Goal: Information Seeking & Learning: Compare options

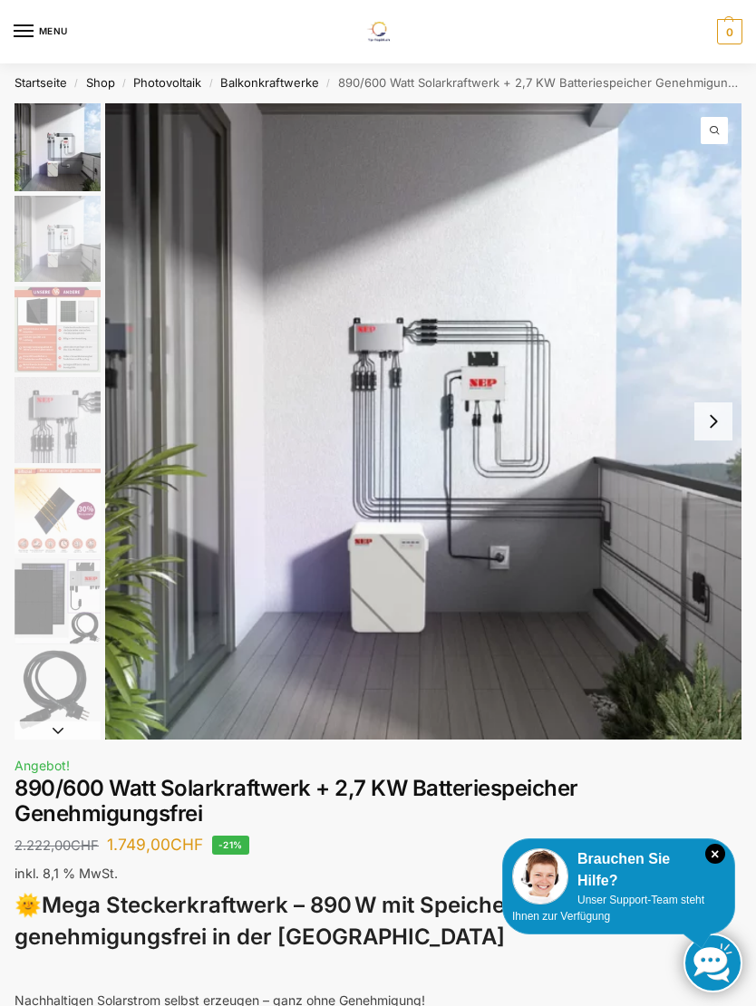
click at [602, 426] on img "1 / 12" at bounding box center [423, 421] width 636 height 636
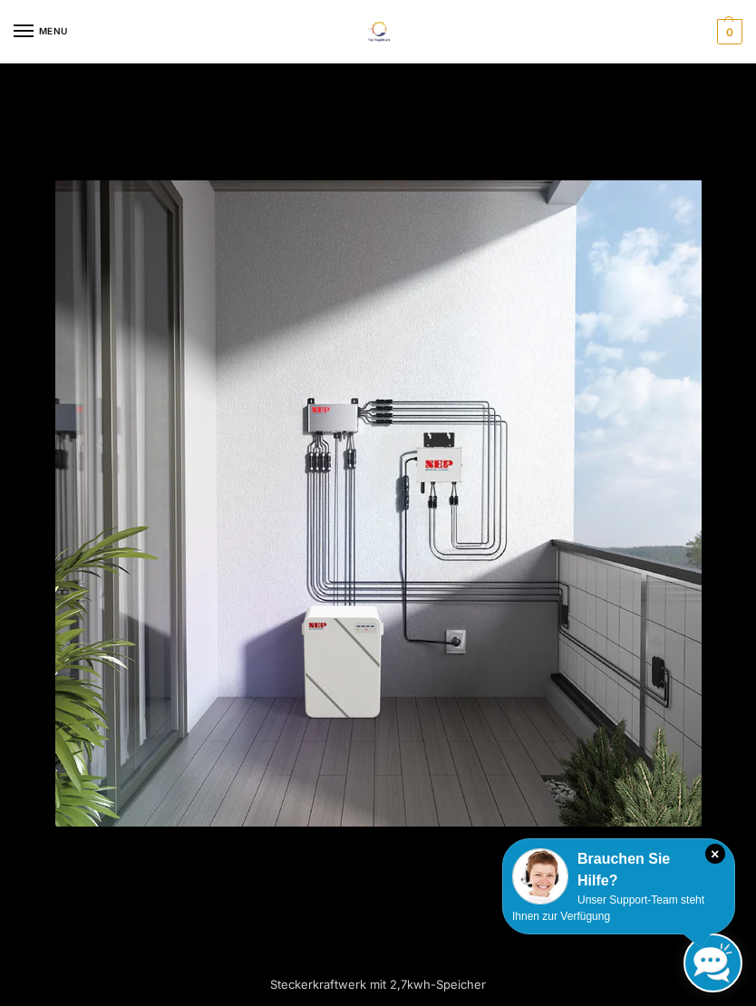
click at [709, 864] on div "Brauchen Sie Hilfe?" at bounding box center [618, 869] width 213 height 43
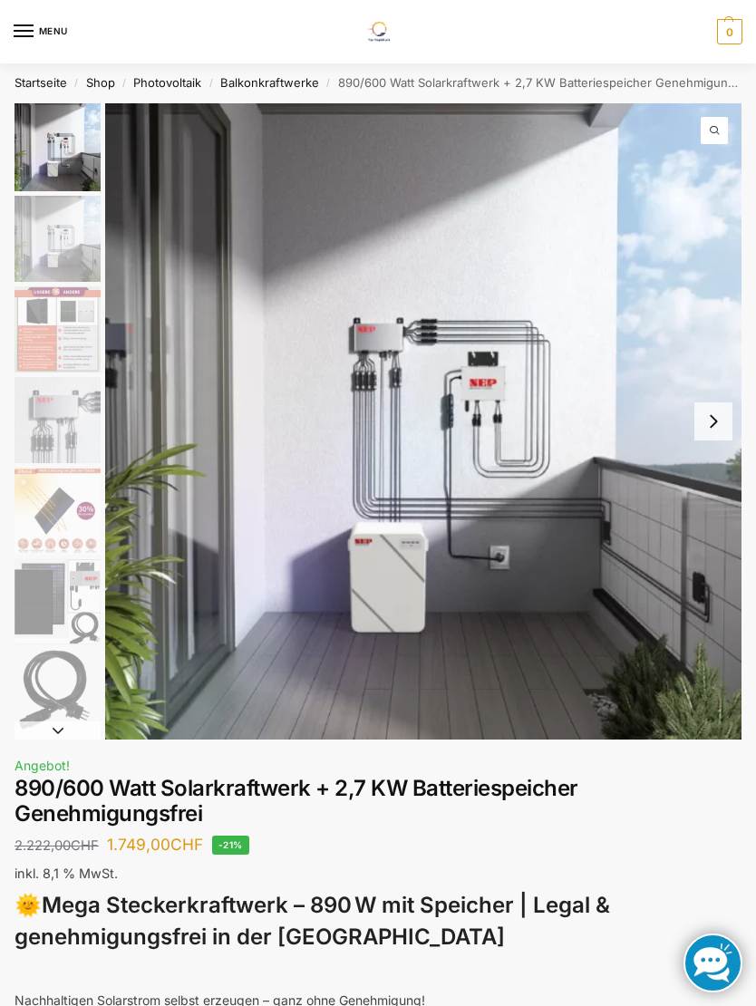
click at [713, 421] on button "Next slide" at bounding box center [713, 421] width 38 height 38
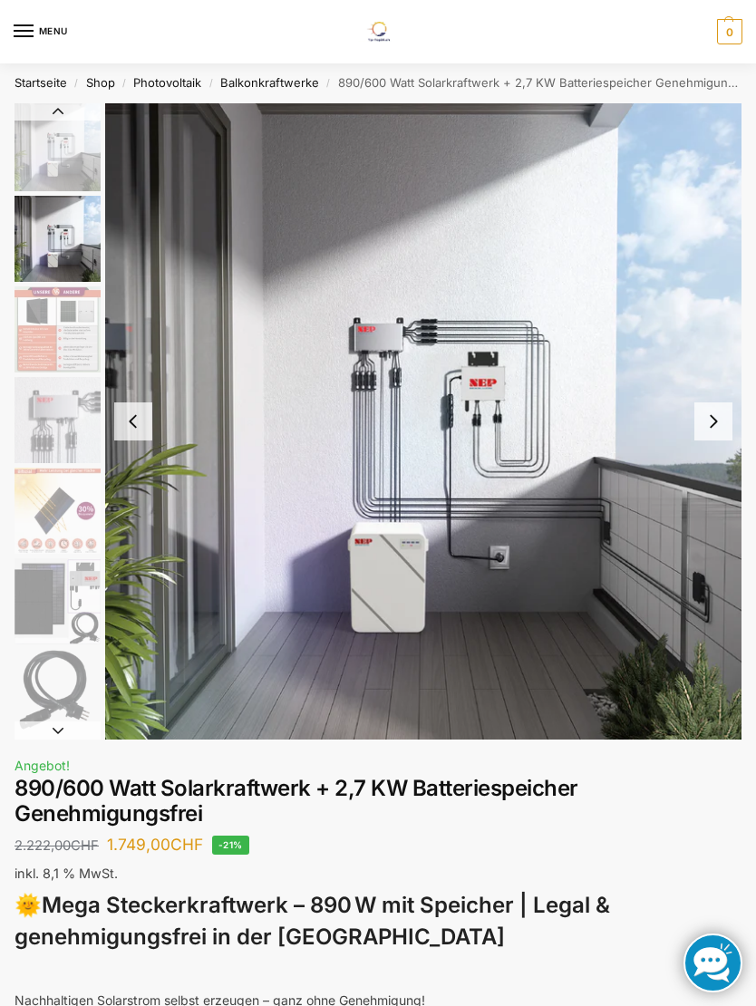
click at [711, 429] on button "Next slide" at bounding box center [713, 421] width 38 height 38
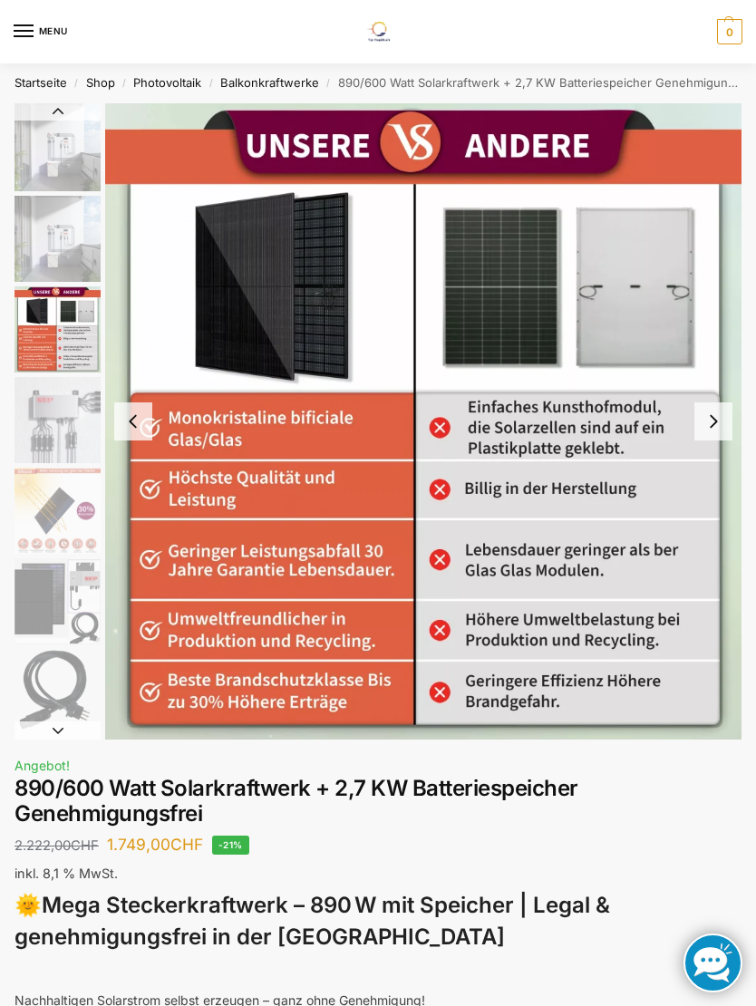
click at [709, 430] on button "Next slide" at bounding box center [713, 421] width 38 height 38
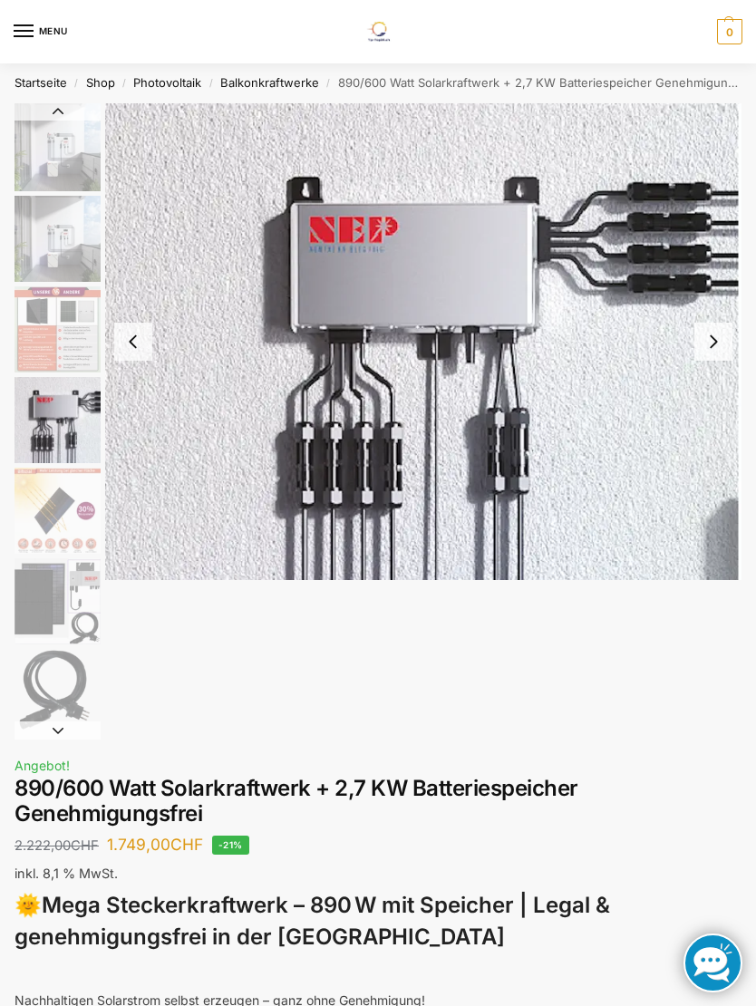
click at [718, 342] on button "Next slide" at bounding box center [713, 342] width 38 height 38
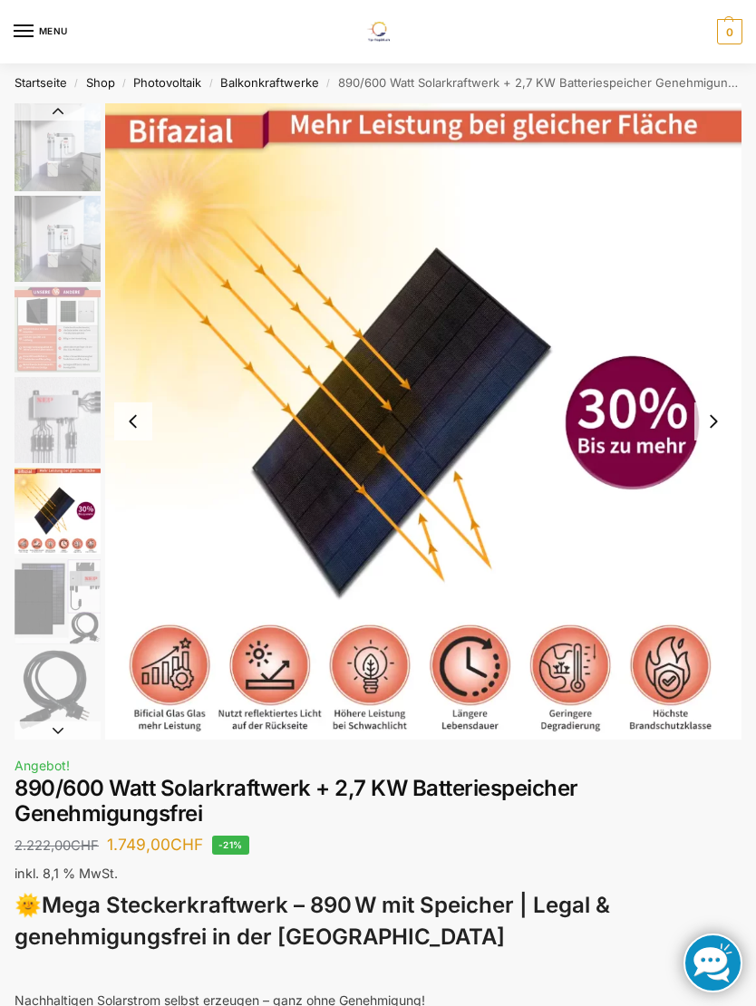
click at [707, 424] on button "Next slide" at bounding box center [713, 421] width 38 height 38
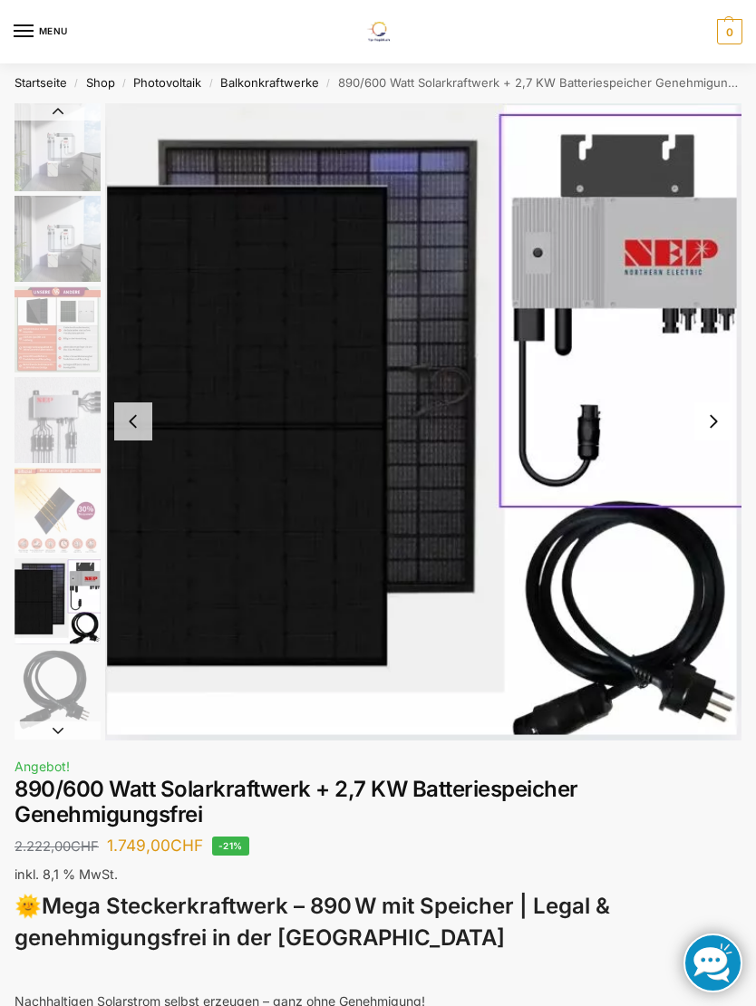
click at [710, 422] on button "Next slide" at bounding box center [713, 421] width 38 height 38
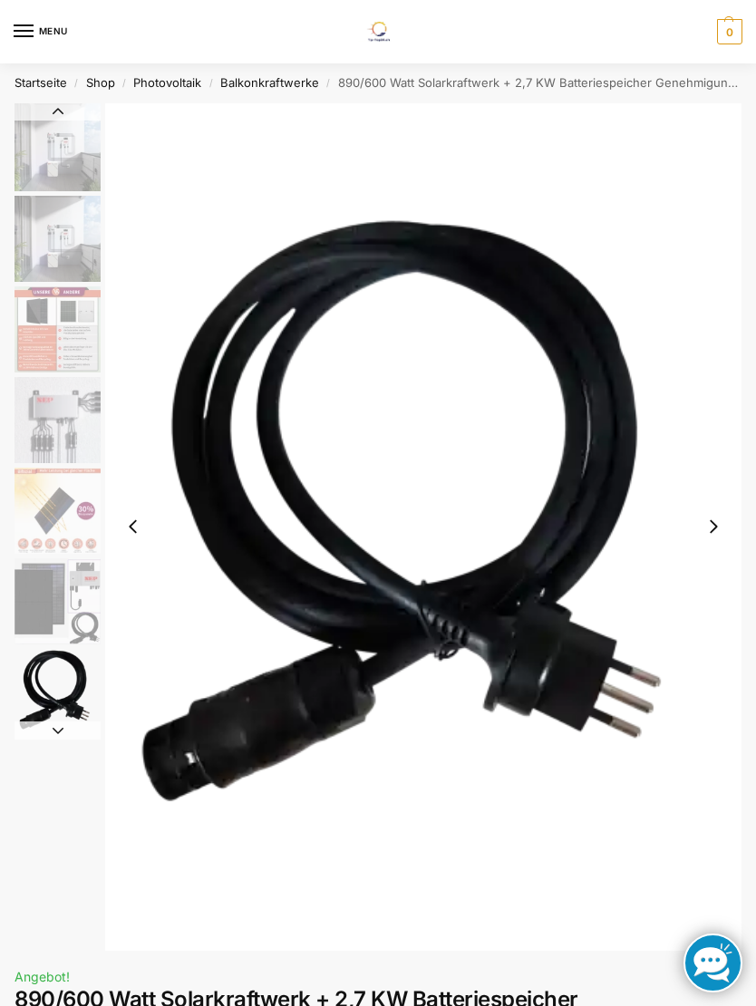
click at [707, 519] on button "Next slide" at bounding box center [713, 526] width 38 height 38
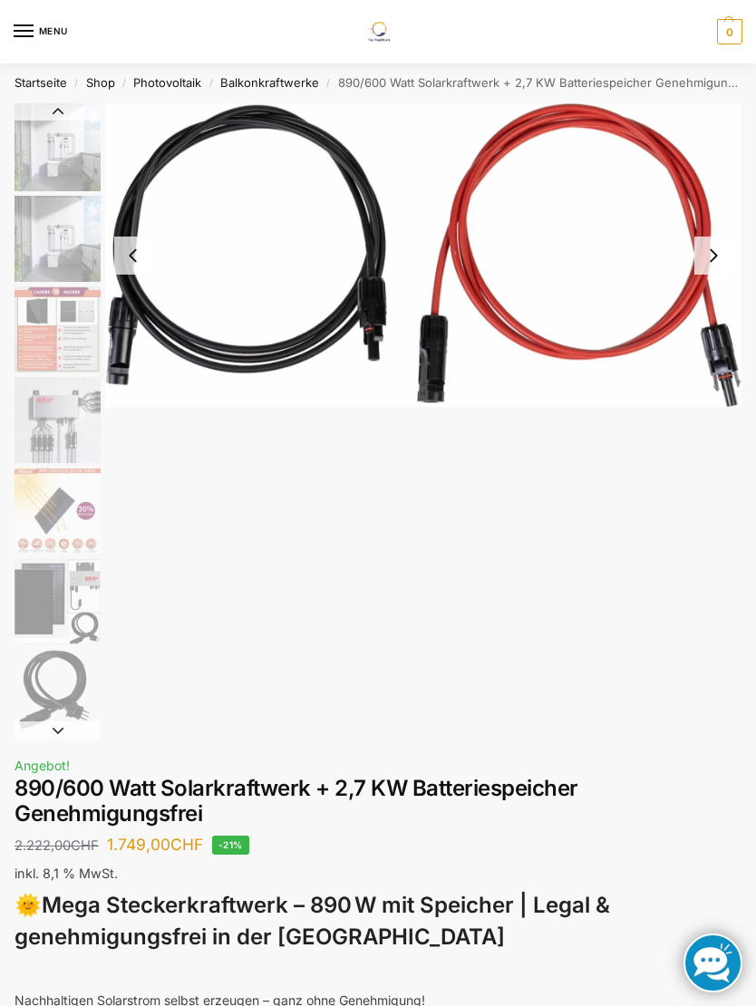
click at [719, 248] on button "Next slide" at bounding box center [713, 255] width 38 height 38
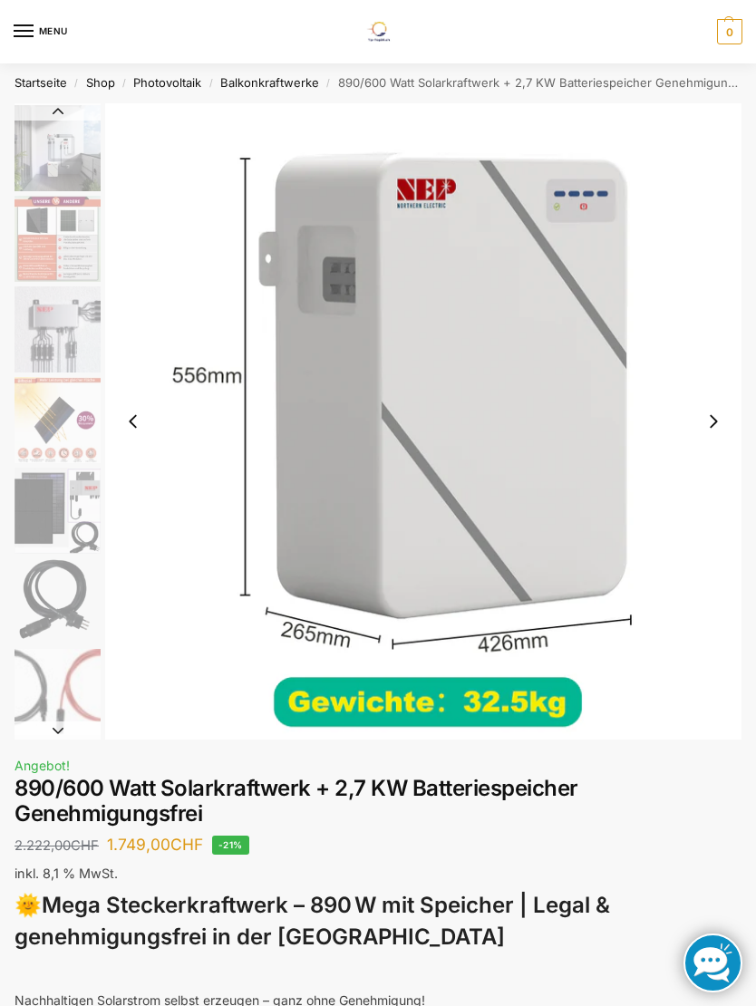
click at [711, 420] on button "Next slide" at bounding box center [713, 421] width 38 height 38
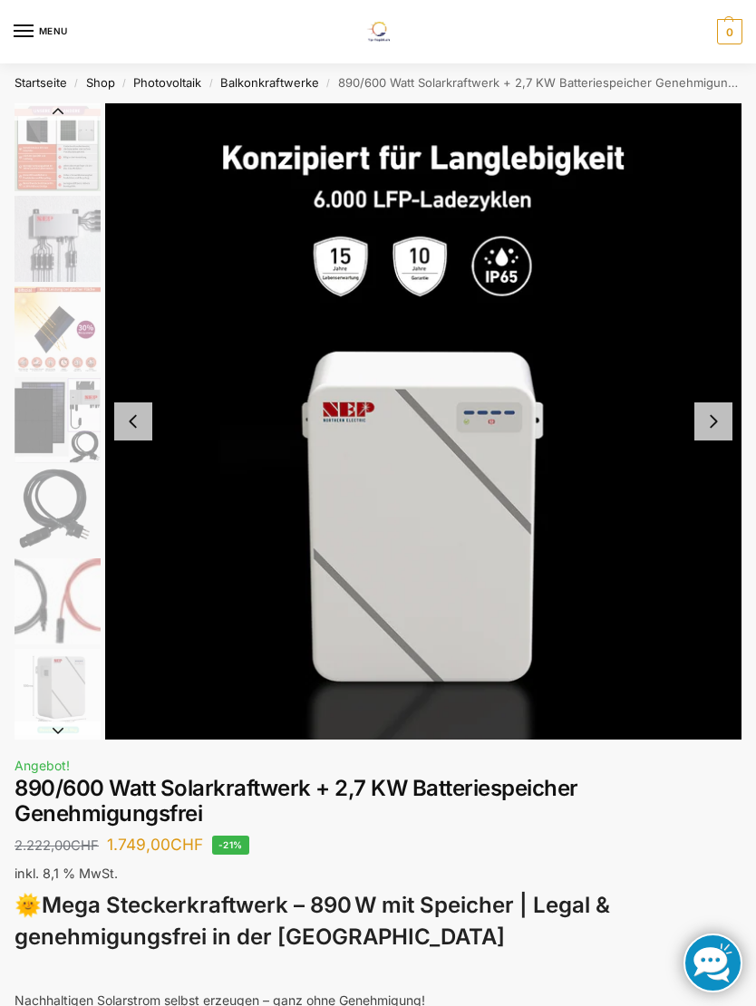
click at [710, 418] on button "Next slide" at bounding box center [713, 421] width 38 height 38
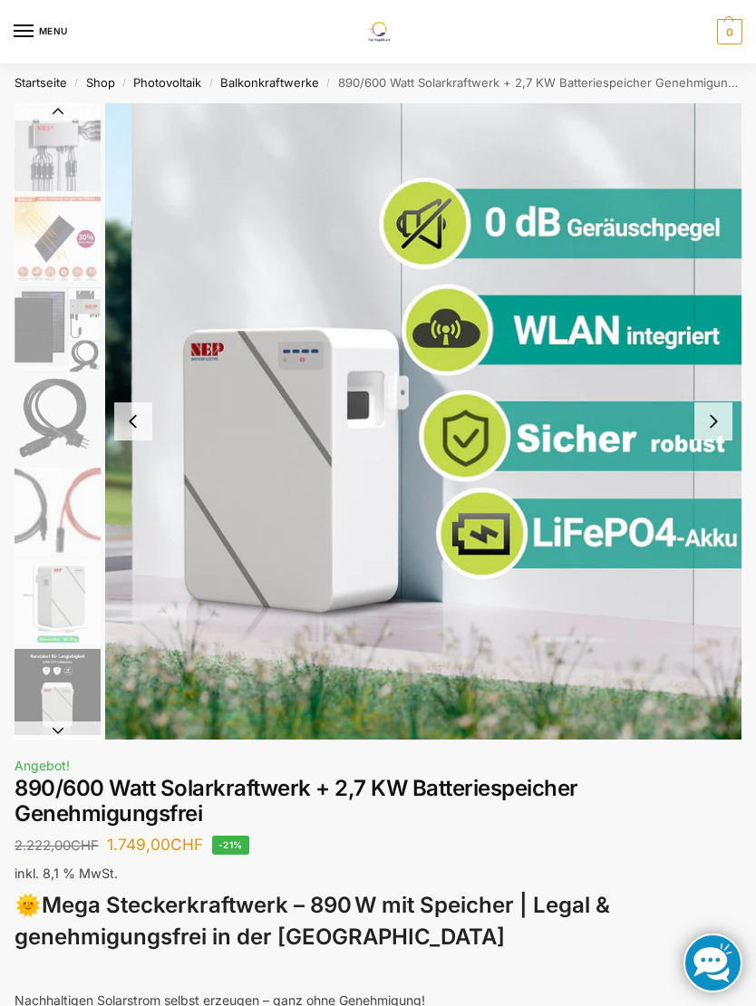
click at [714, 417] on button "Next slide" at bounding box center [713, 421] width 38 height 38
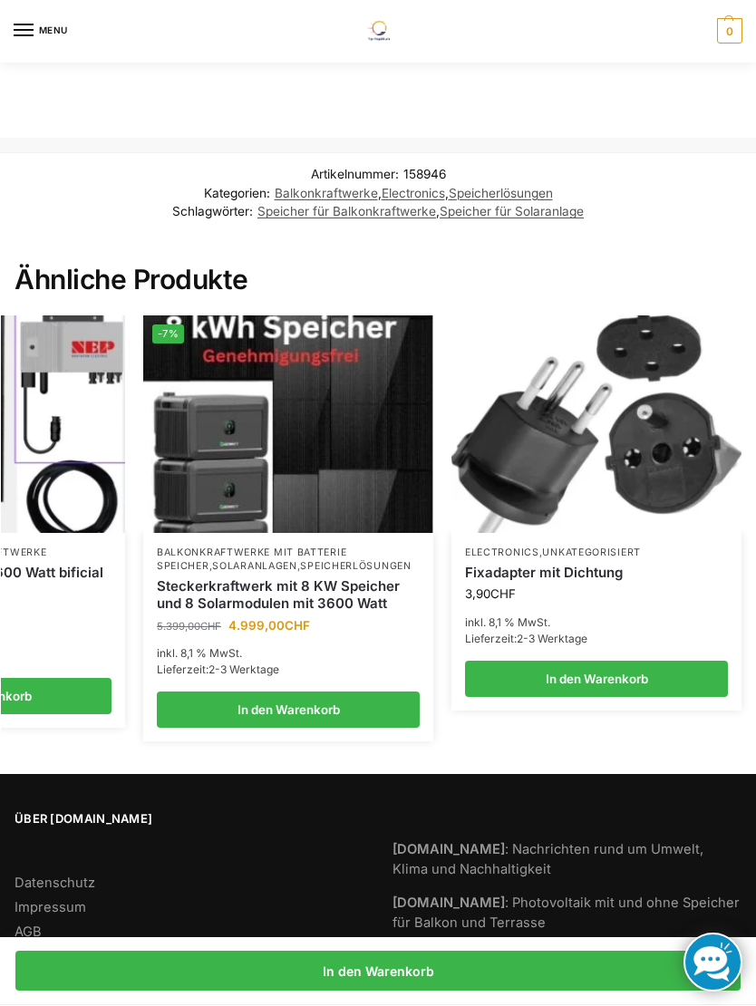
scroll to position [0, 492]
click at [380, 496] on img at bounding box center [288, 424] width 290 height 217
click at [353, 433] on img at bounding box center [288, 424] width 290 height 217
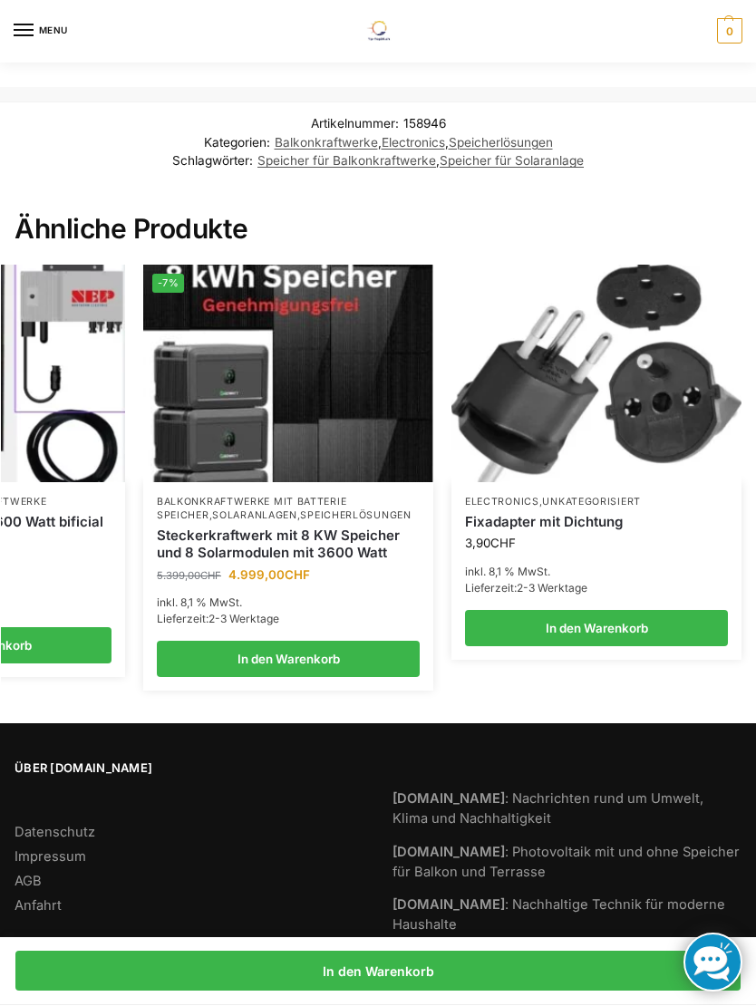
click at [386, 449] on img at bounding box center [288, 373] width 290 height 217
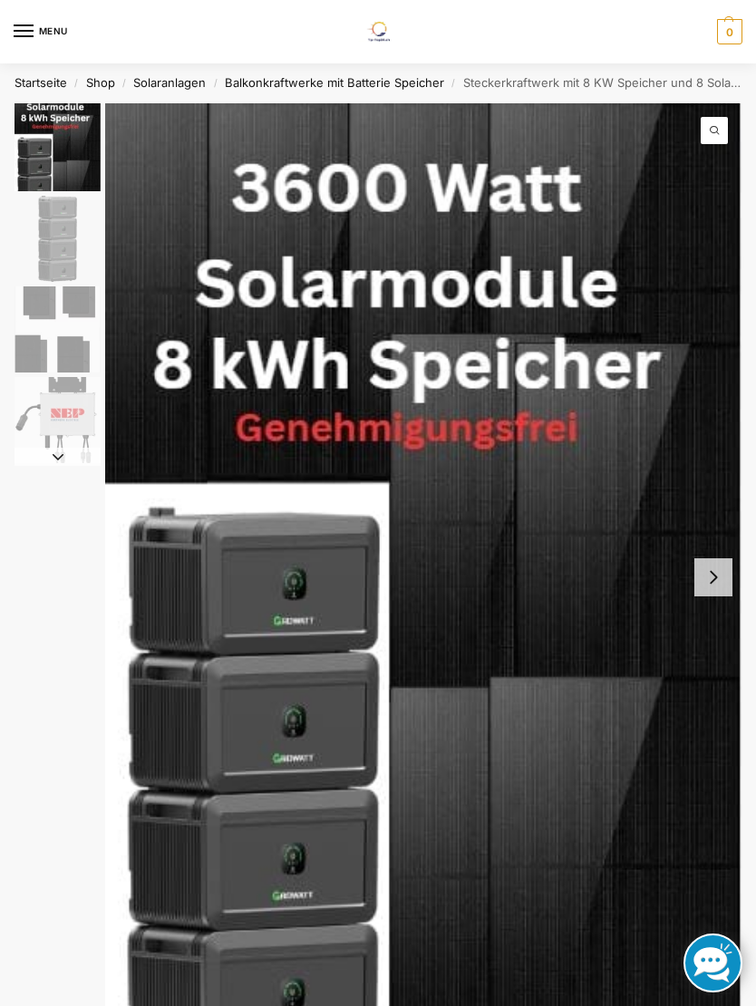
click at [718, 578] on button "Next slide" at bounding box center [713, 577] width 38 height 38
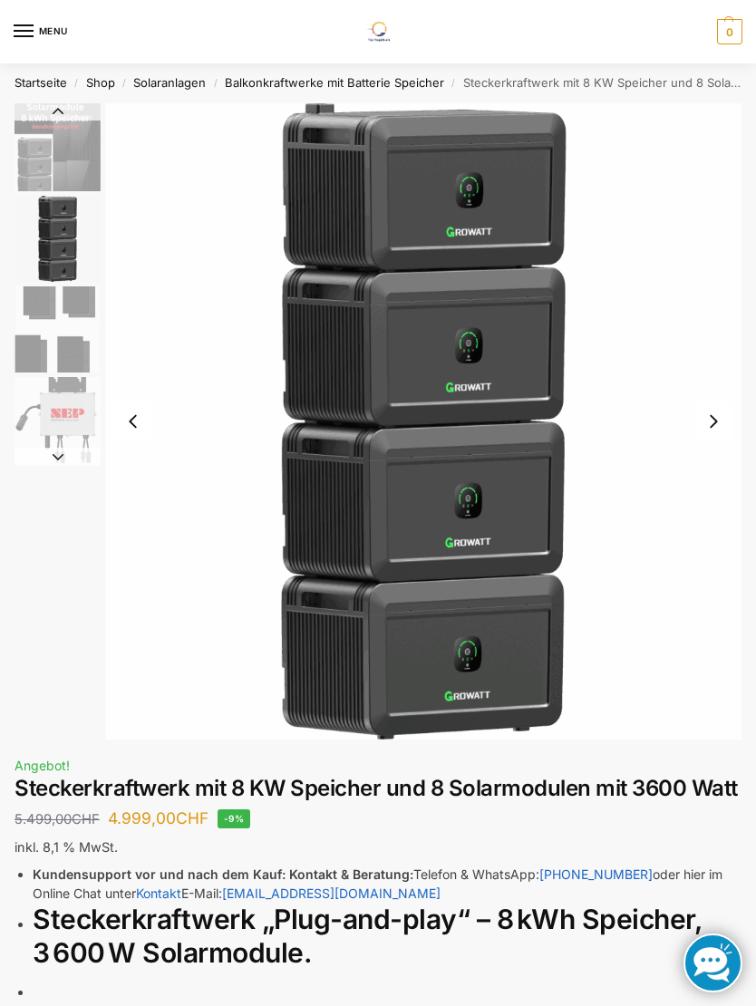
click at [706, 401] on img "2 / 4" at bounding box center [423, 421] width 636 height 636
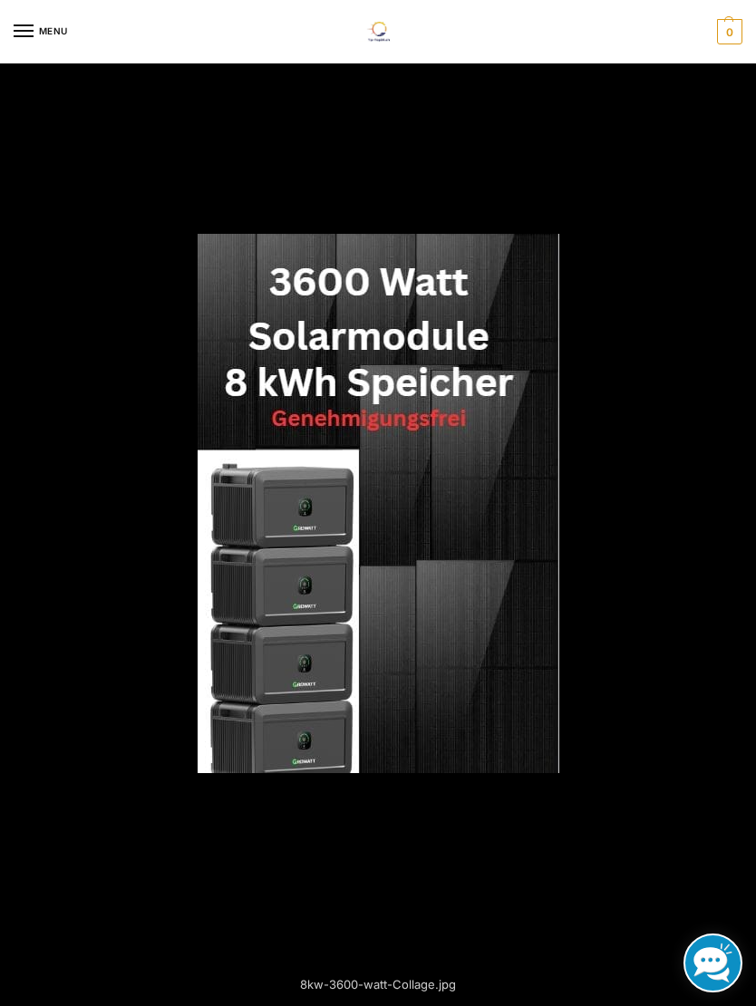
click at [711, 147] on div at bounding box center [378, 503] width 756 height 1006
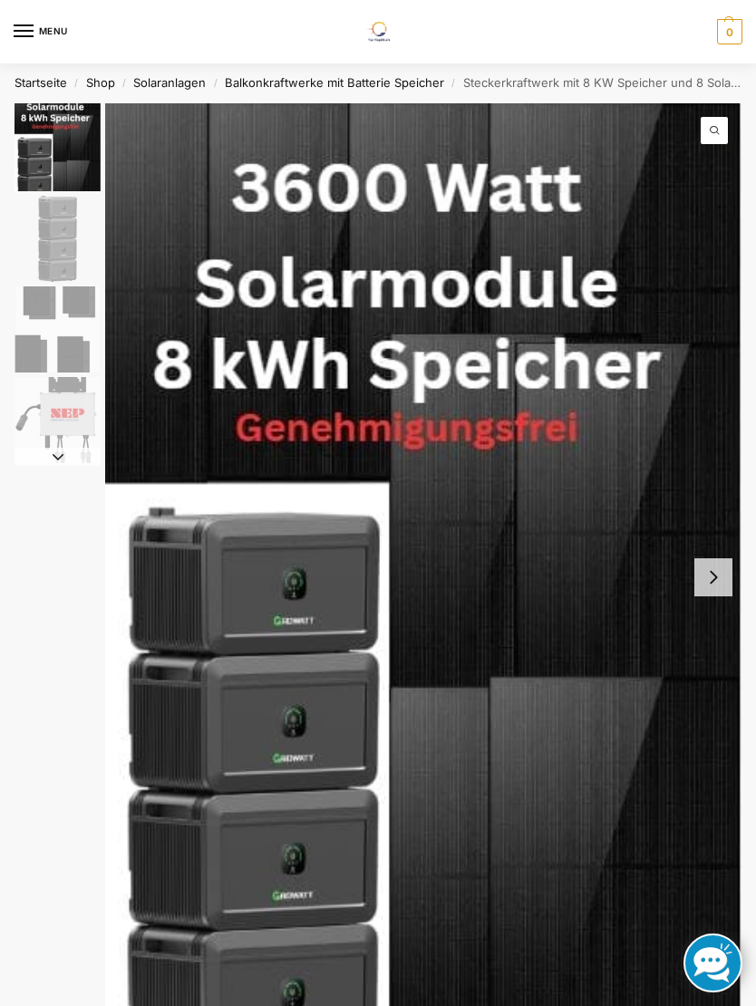
click at [63, 449] on button "Next slide" at bounding box center [57, 457] width 86 height 18
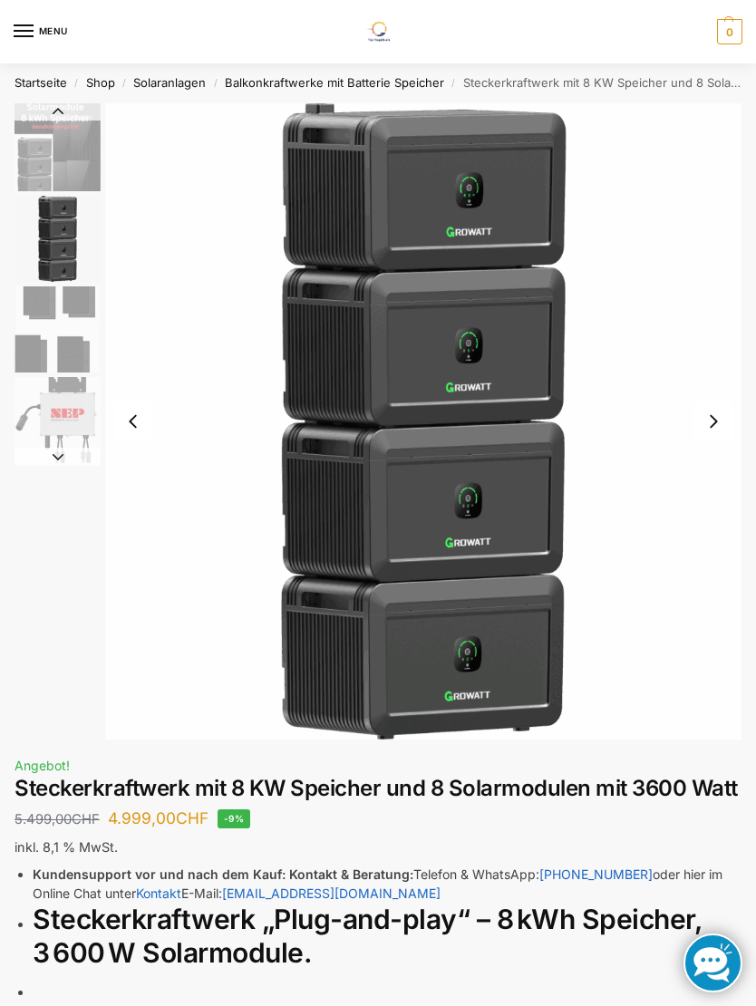
click at [63, 455] on button "Next slide" at bounding box center [57, 457] width 86 height 18
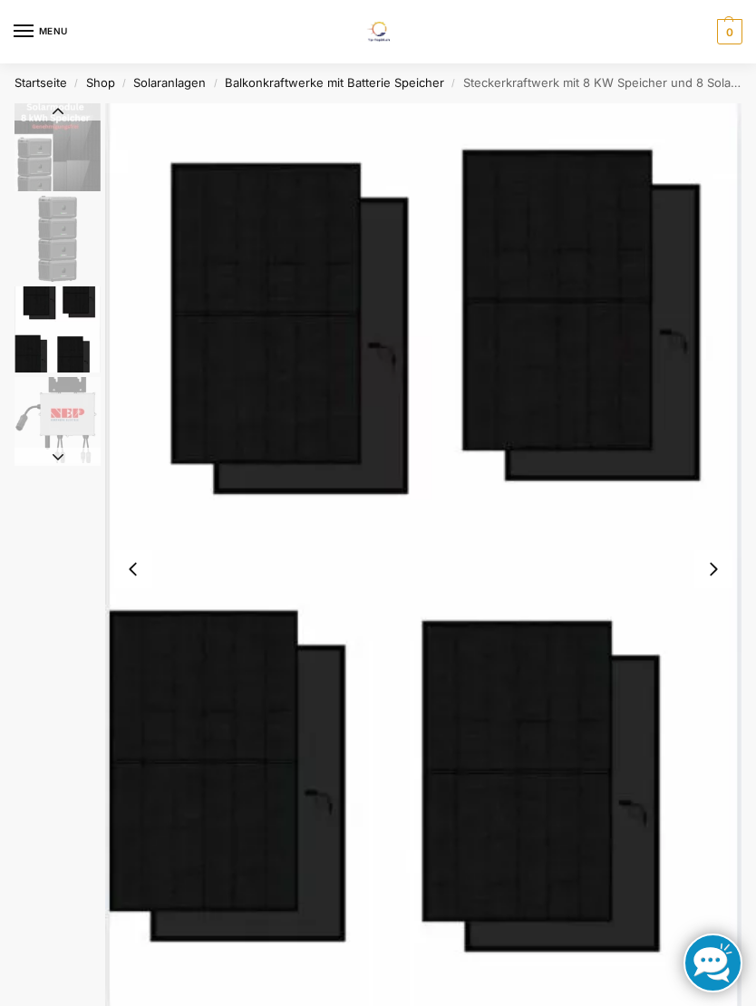
click at [57, 460] on button "Next slide" at bounding box center [57, 457] width 86 height 18
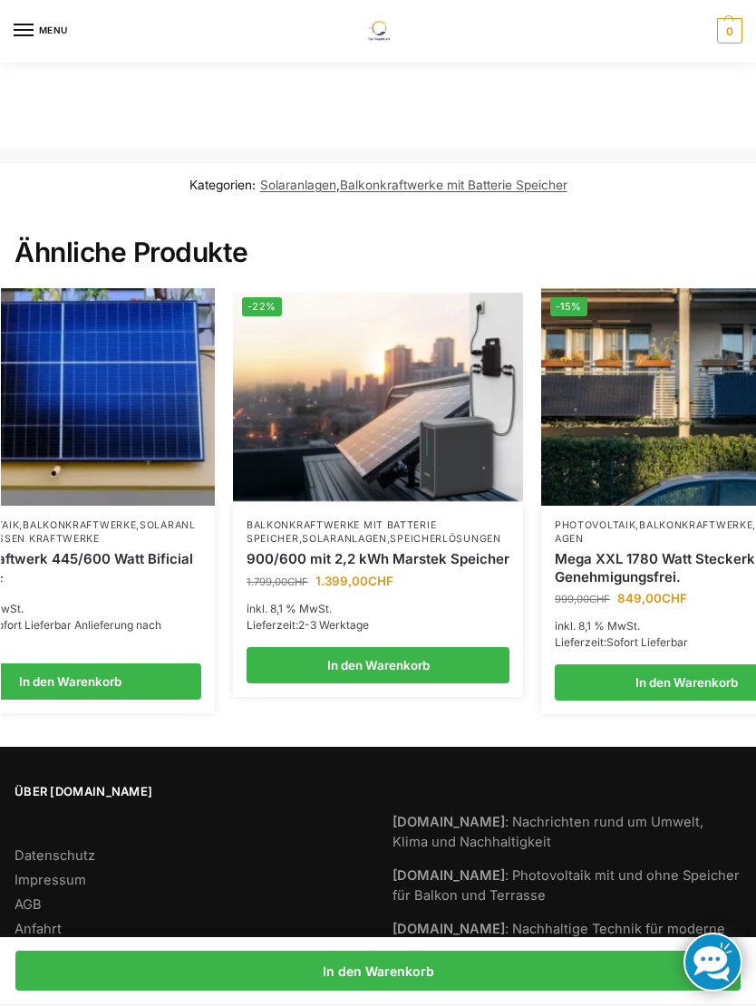
scroll to position [0, 93]
click at [457, 468] on img at bounding box center [379, 397] width 290 height 217
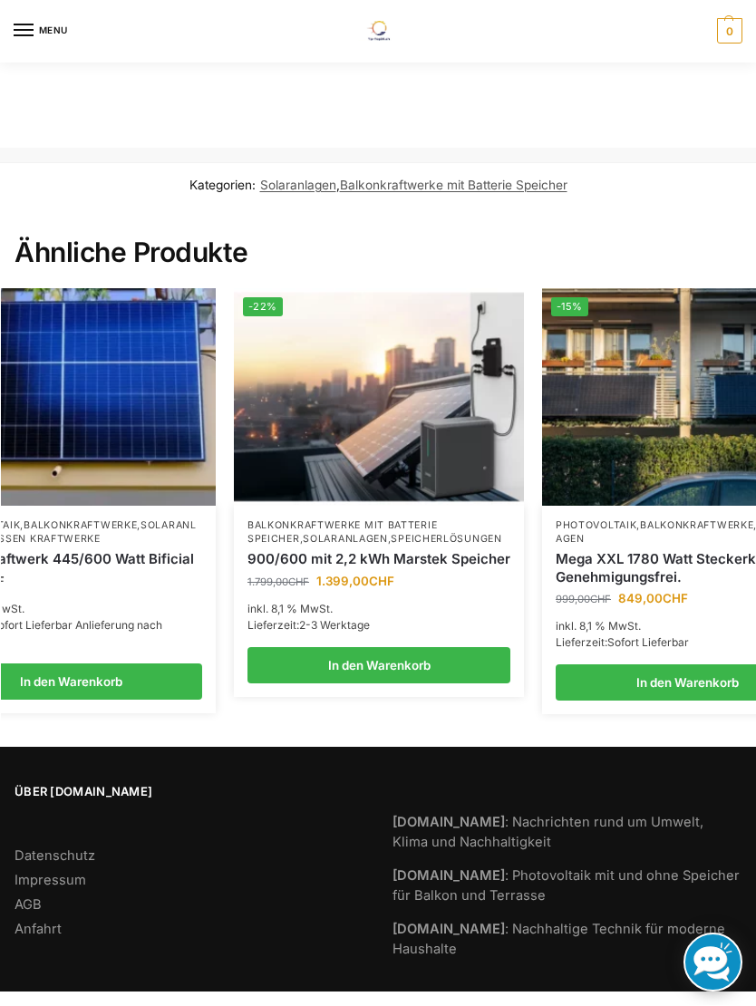
scroll to position [63, 0]
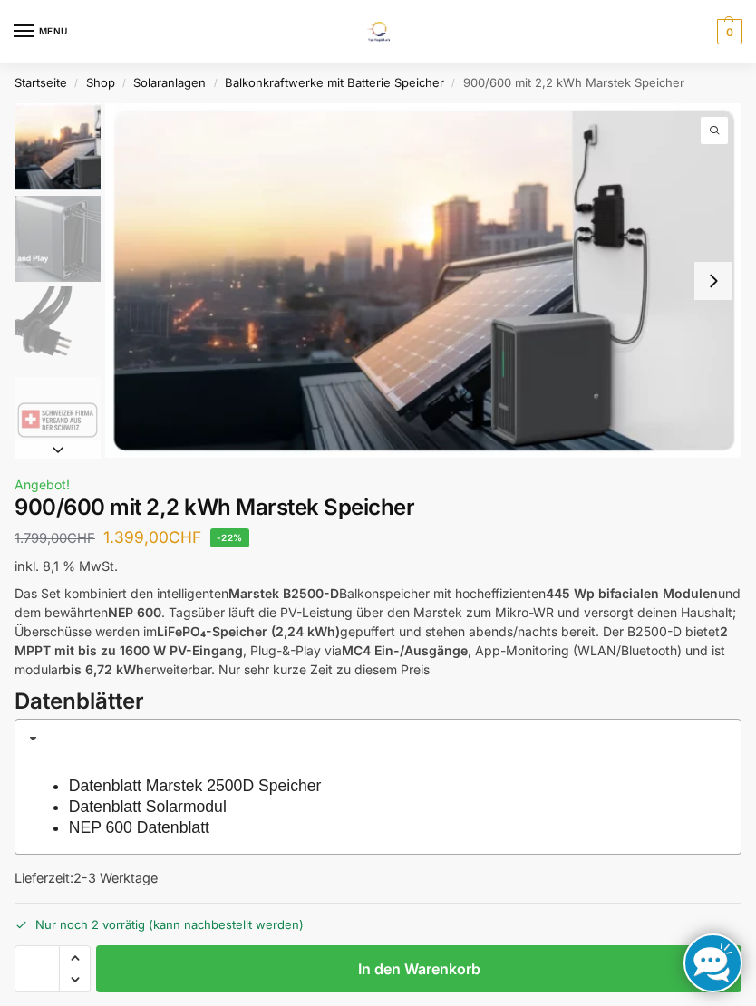
click at [711, 279] on button "Next slide" at bounding box center [713, 281] width 38 height 38
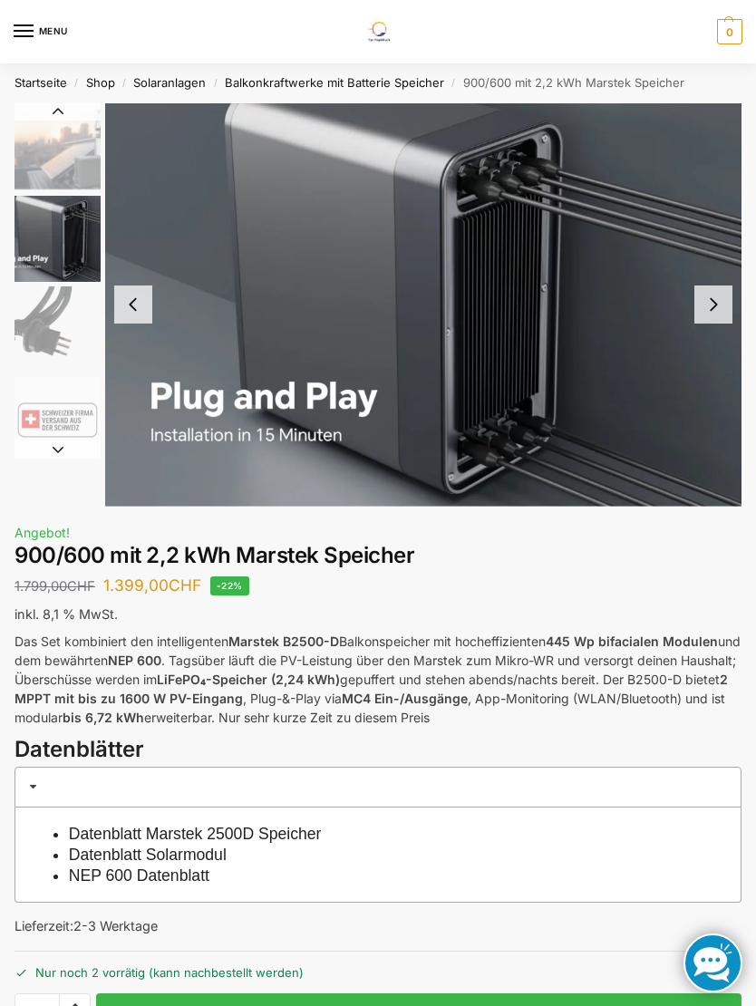
click at [715, 300] on button "Next slide" at bounding box center [713, 304] width 38 height 38
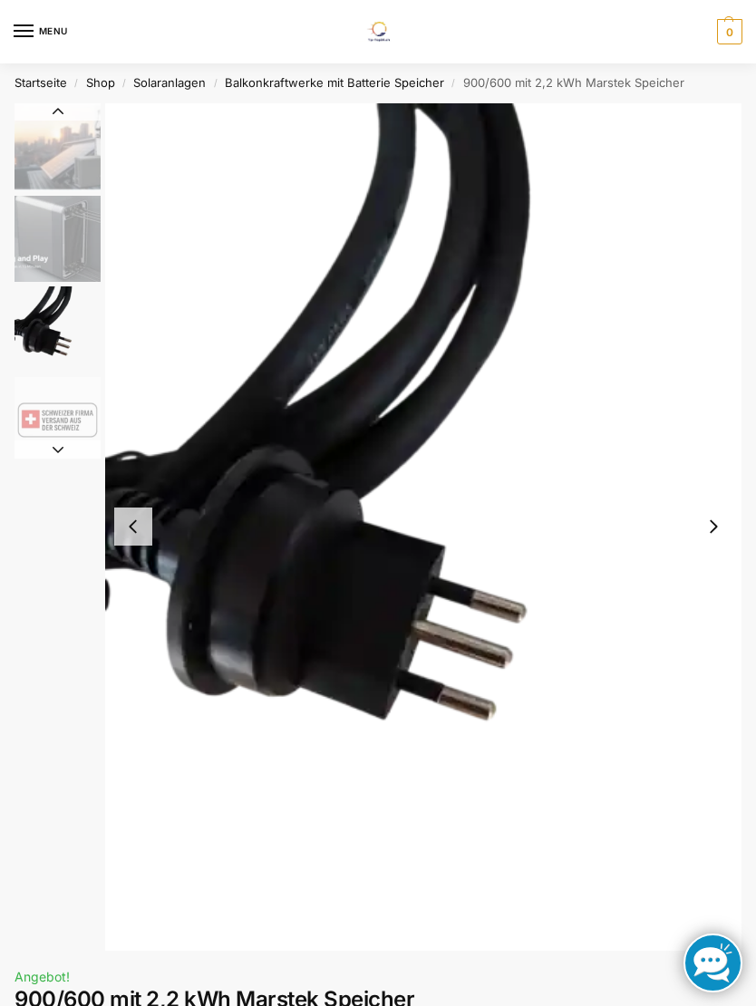
click at [719, 527] on button "Next slide" at bounding box center [713, 526] width 38 height 38
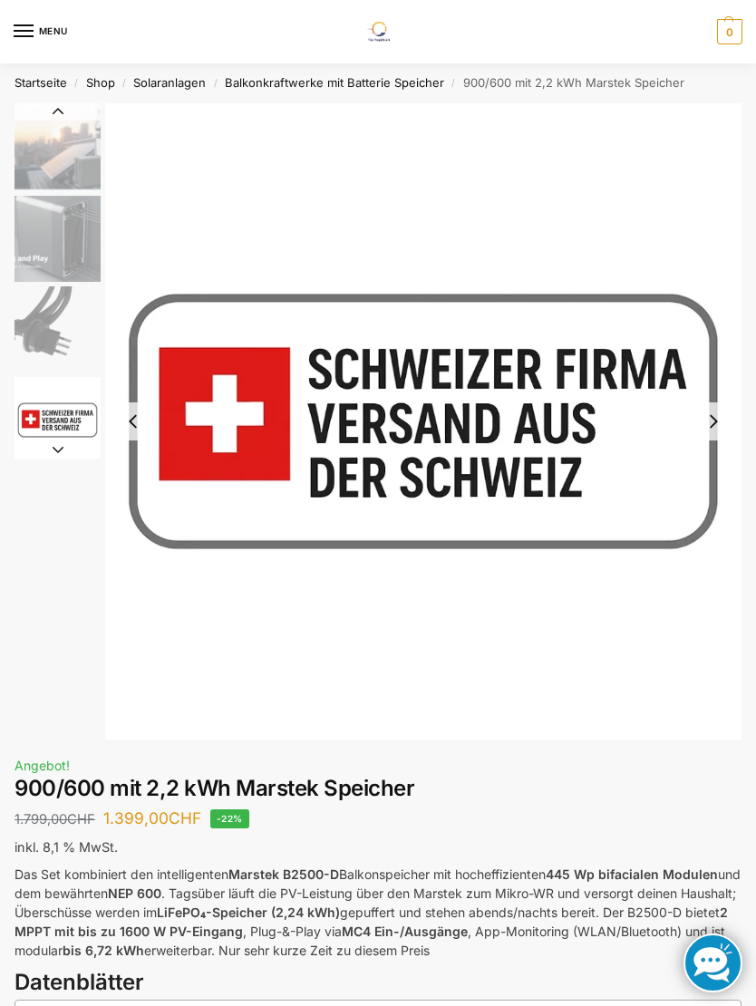
click at [725, 410] on button "Next slide" at bounding box center [713, 421] width 38 height 38
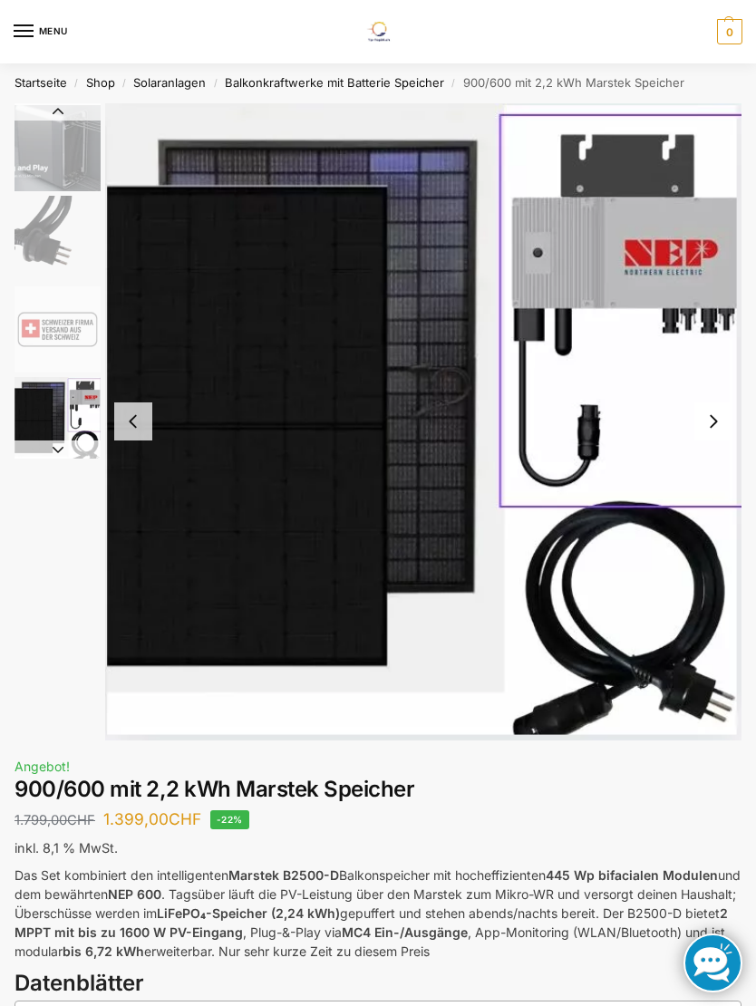
click at [718, 422] on button "Next slide" at bounding box center [713, 421] width 38 height 38
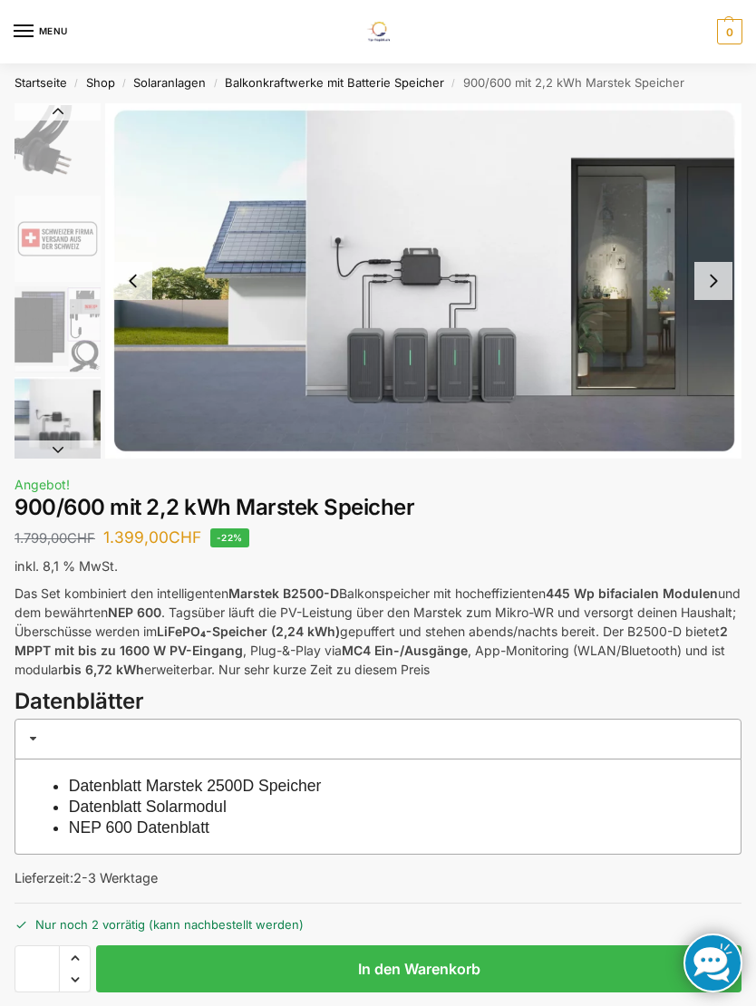
click at [704, 289] on button "Next slide" at bounding box center [713, 281] width 38 height 38
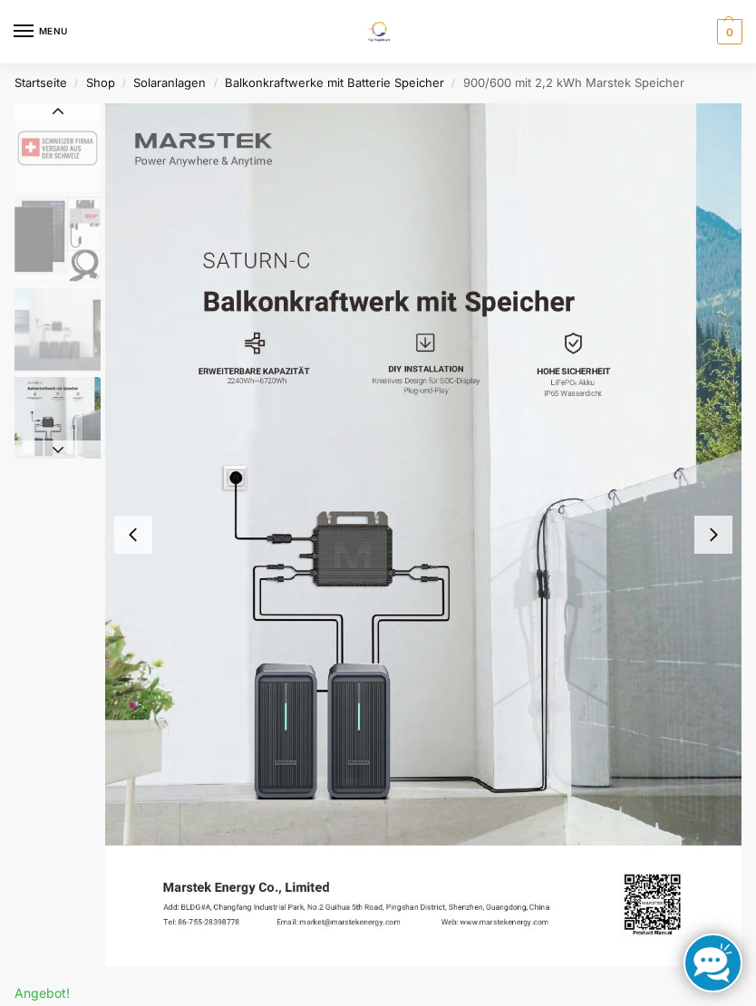
click at [715, 528] on button "Next slide" at bounding box center [713, 535] width 38 height 38
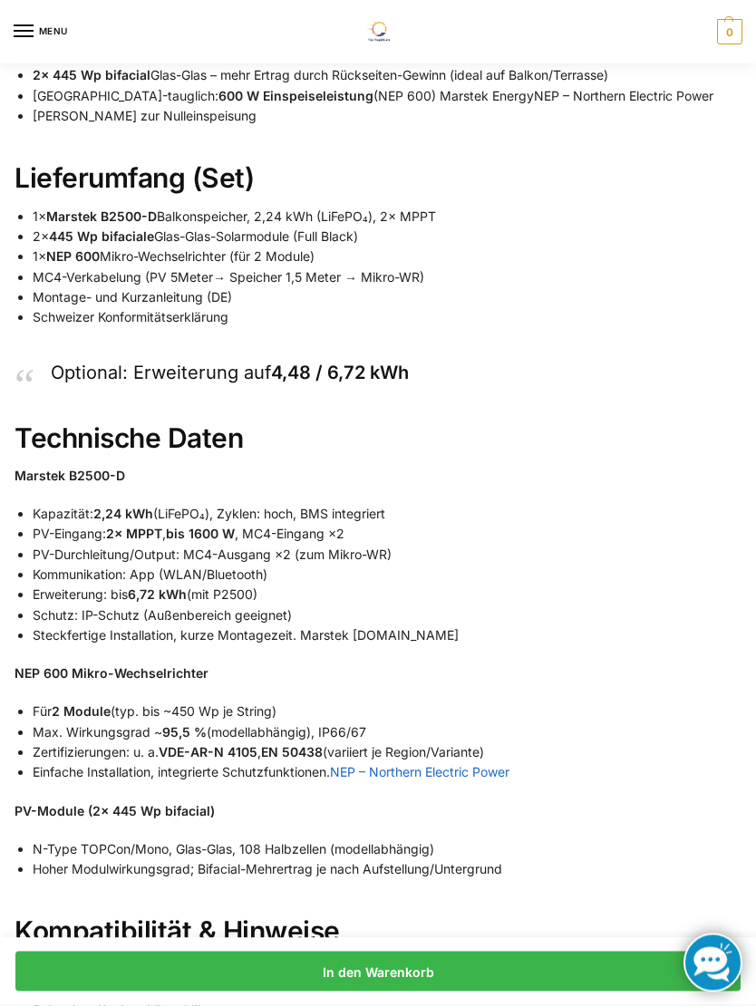
scroll to position [1663, 0]
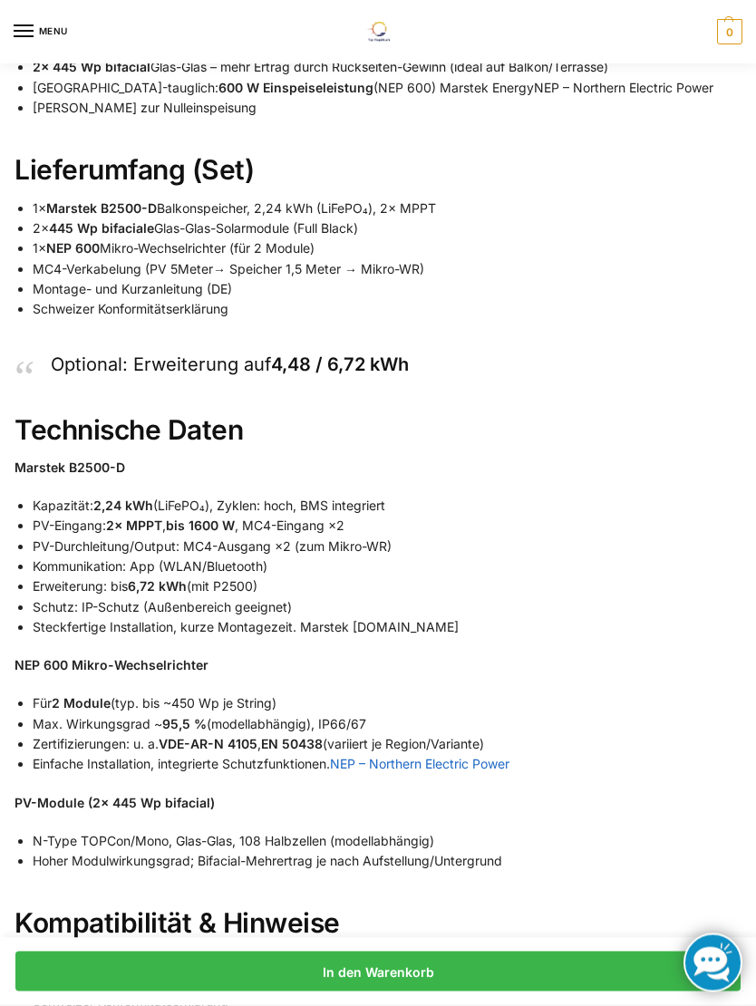
click at [729, 371] on div "Balkonkraftwerk Set – Marstek B2500-D Speicher (2,24 kWh), 2× 445 Wp bifacial, …" at bounding box center [377, 274] width 727 height 1556
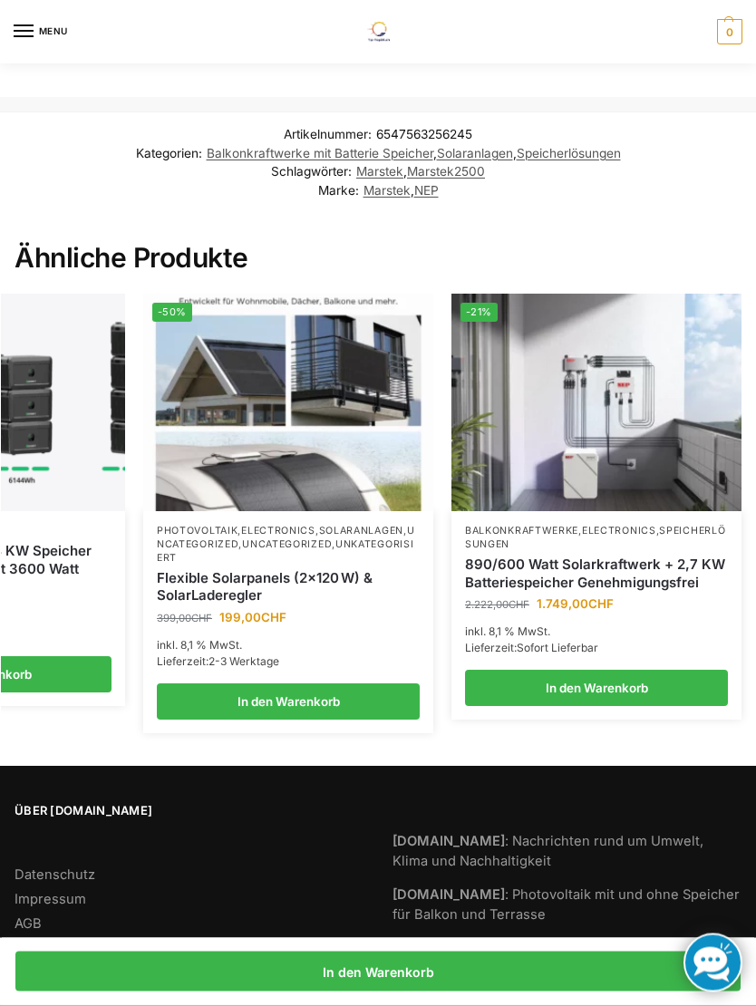
scroll to position [2617, 0]
click at [623, 462] on img at bounding box center [596, 402] width 290 height 217
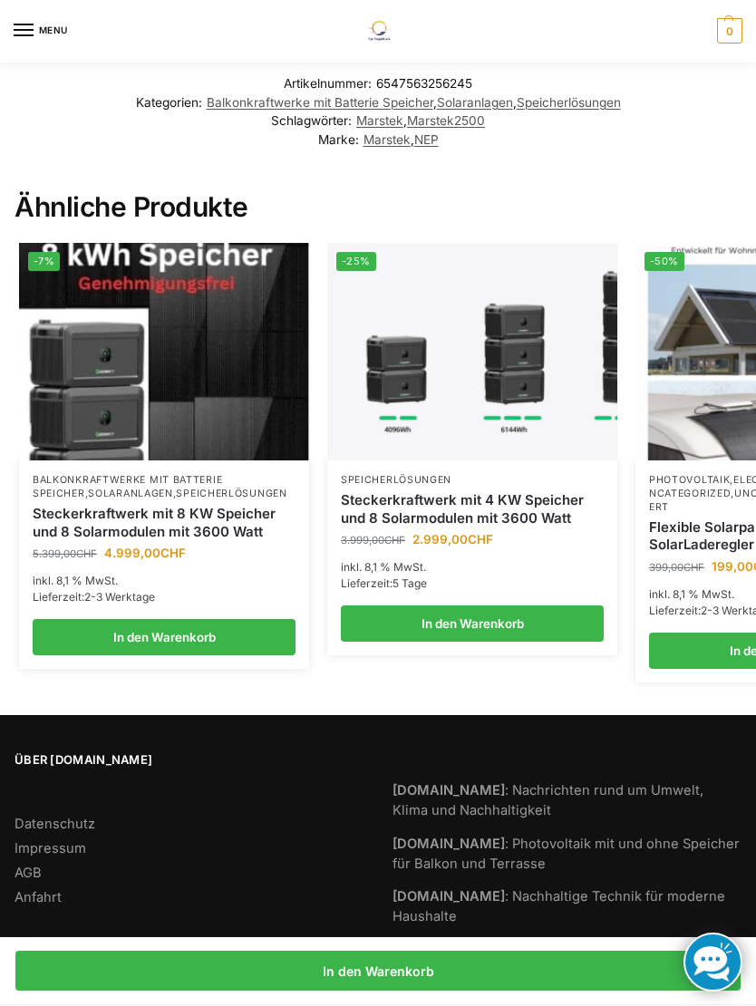
scroll to position [0, 0]
